Goal: Transaction & Acquisition: Book appointment/travel/reservation

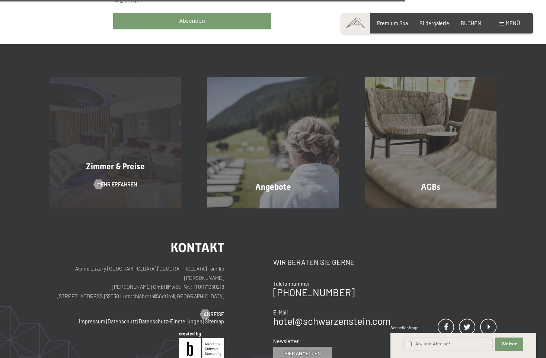
scroll to position [446, 0]
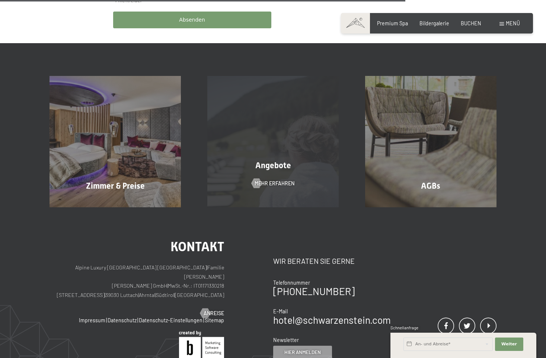
click at [272, 135] on div "Angebote Mehr erfahren" at bounding box center [273, 141] width 158 height 131
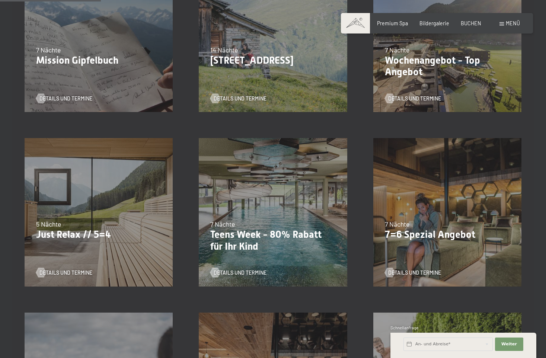
scroll to position [260, 0]
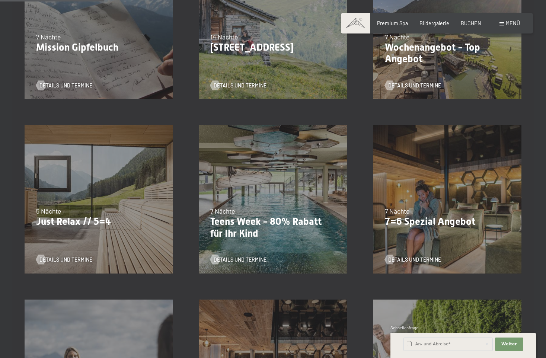
click at [75, 208] on div "5 Nächte" at bounding box center [98, 210] width 125 height 9
click at [76, 222] on p "Just Relax // 5=4" at bounding box center [98, 222] width 125 height 12
click at [66, 258] on span "Details und Termine" at bounding box center [73, 259] width 53 height 7
